Goal: Navigation & Orientation: Find specific page/section

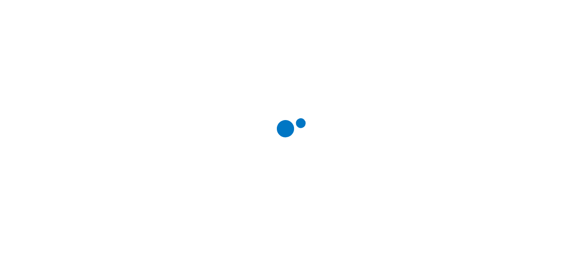
drag, startPoint x: 244, startPoint y: 125, endPoint x: 266, endPoint y: 106, distance: 28.8
click at [266, 106] on icon at bounding box center [293, 132] width 90 height 90
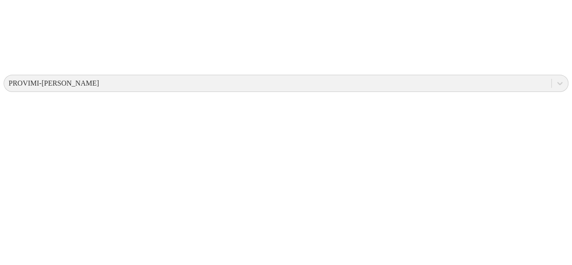
scroll to position [288, 0]
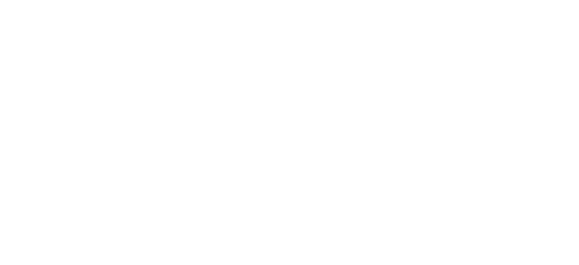
drag, startPoint x: 330, startPoint y: 14, endPoint x: 360, endPoint y: 15, distance: 29.9
drag, startPoint x: 311, startPoint y: 12, endPoint x: 406, endPoint y: 19, distance: 95.3
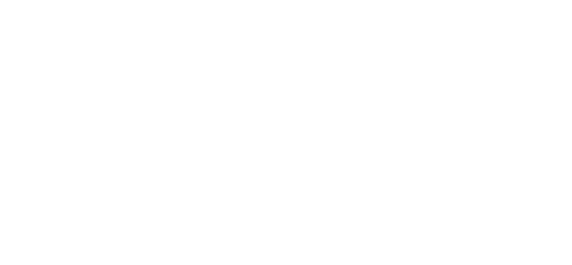
drag, startPoint x: 371, startPoint y: 20, endPoint x: 340, endPoint y: 12, distance: 31.8
drag, startPoint x: 306, startPoint y: 14, endPoint x: 350, endPoint y: 15, distance: 44.3
copy div "AGROPECUARIASLASPIEDRASNINAS"
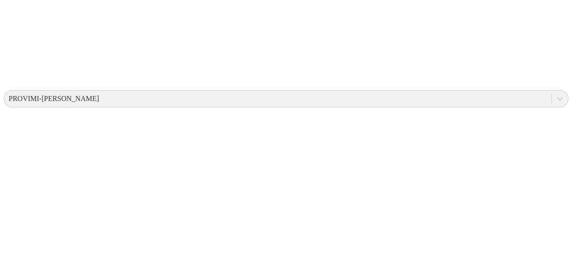
scroll to position [276, 0]
